Goal: Information Seeking & Learning: Check status

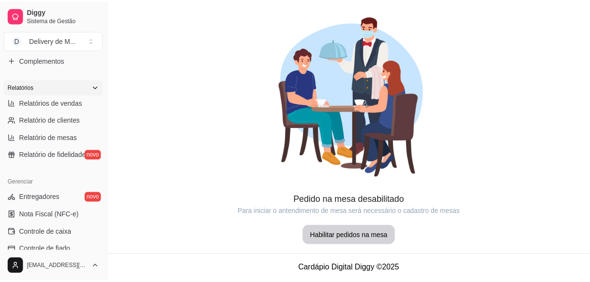
scroll to position [263, 0]
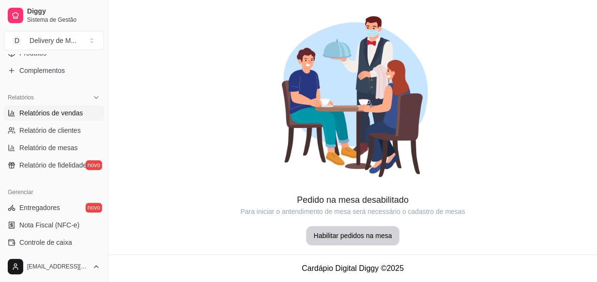
click at [48, 110] on span "Relatórios de vendas" at bounding box center [51, 113] width 64 height 10
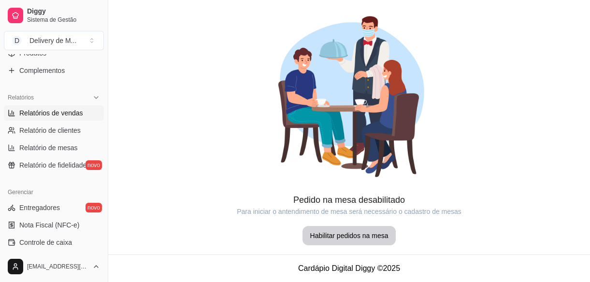
select select "ALL"
select select "0"
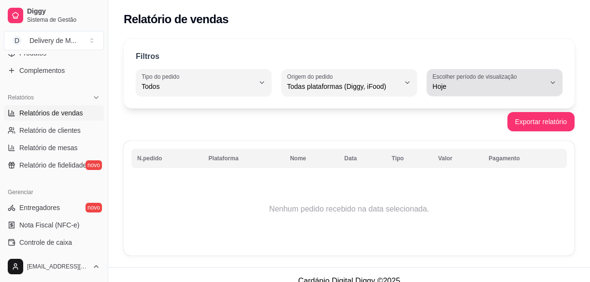
click at [541, 77] on div "Hoje" at bounding box center [488, 82] width 113 height 19
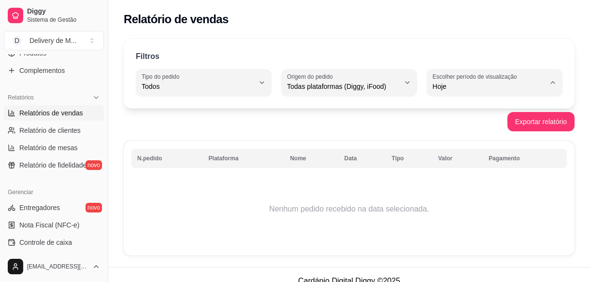
click at [492, 193] on span "45 dias" at bounding box center [490, 188] width 106 height 9
type input "45"
select select "45"
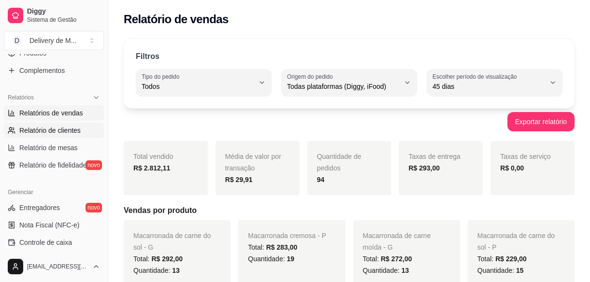
click at [61, 130] on span "Relatório de clientes" at bounding box center [49, 131] width 61 height 10
select select "30"
select select "HIGHEST_TOTAL_SPENT_WITH_ORDERS"
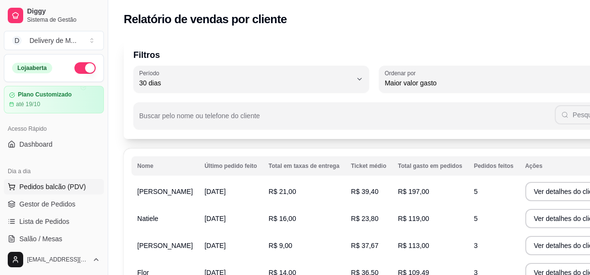
click at [67, 187] on span "Pedidos balcão (PDV)" at bounding box center [52, 187] width 67 height 10
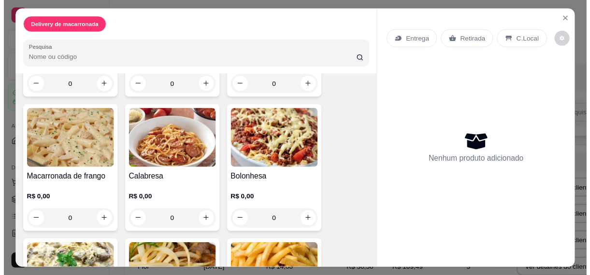
scroll to position [263, 0]
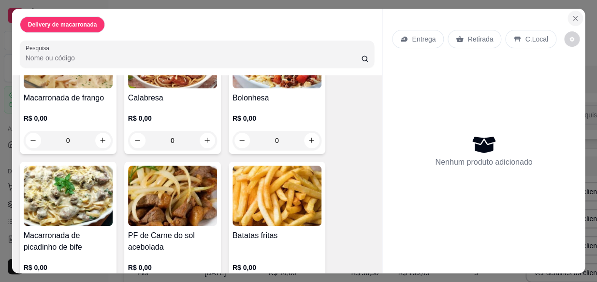
click at [573, 16] on icon "Close" at bounding box center [575, 18] width 4 height 4
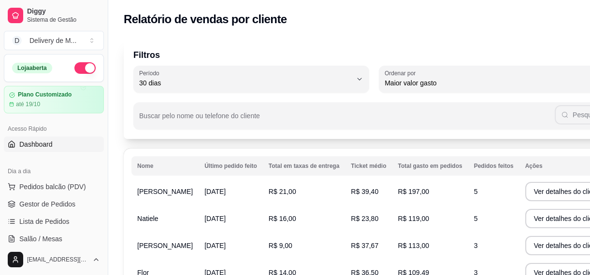
click at [47, 146] on span "Dashboard" at bounding box center [35, 145] width 33 height 10
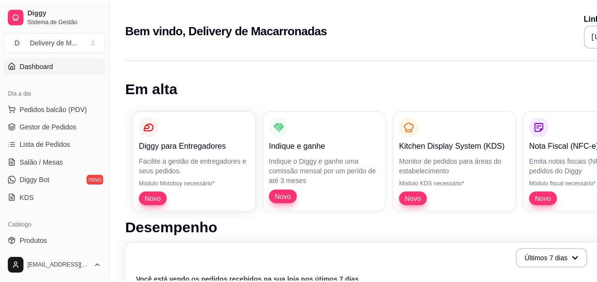
scroll to position [87, 0]
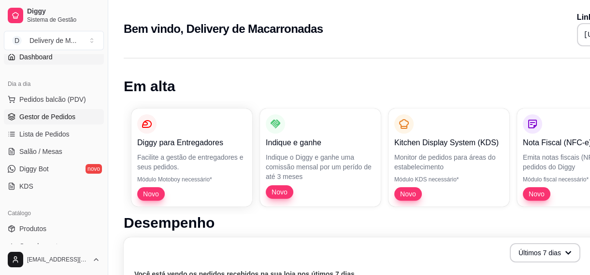
click at [46, 119] on span "Gestor de Pedidos" at bounding box center [47, 117] width 56 height 10
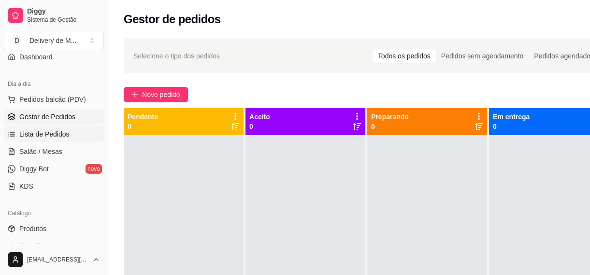
click at [47, 130] on span "Lista de Pedidos" at bounding box center [44, 134] width 50 height 10
